Goal: Task Accomplishment & Management: Manage account settings

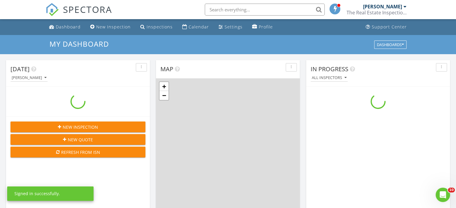
scroll to position [555, 465]
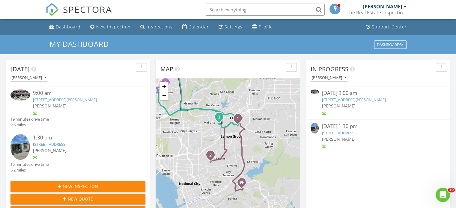
click at [349, 130] on link "402 63rd St Spc 31, San Diego, CA 92114" at bounding box center [339, 132] width 34 height 5
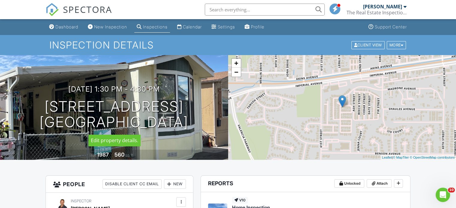
drag, startPoint x: 46, startPoint y: 107, endPoint x: 183, endPoint y: 107, distance: 137.0
click at [183, 107] on h1 "[STREET_ADDRESS] [GEOGRAPHIC_DATA]" at bounding box center [114, 115] width 149 height 32
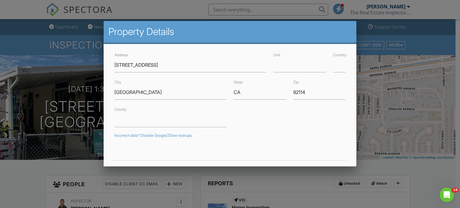
click at [55, 70] on div at bounding box center [230, 100] width 460 height 260
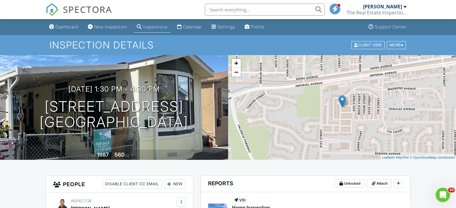
click at [22, 100] on div "[DATE] 1:30 pm - 4:30 pm [STREET_ADDRESS] [GEOGRAPHIC_DATA]" at bounding box center [114, 107] width 228 height 45
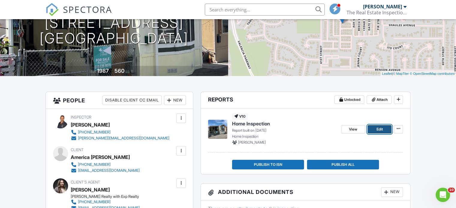
click at [372, 130] on link "Edit" at bounding box center [379, 129] width 24 height 8
